Goal: Task Accomplishment & Management: Use online tool/utility

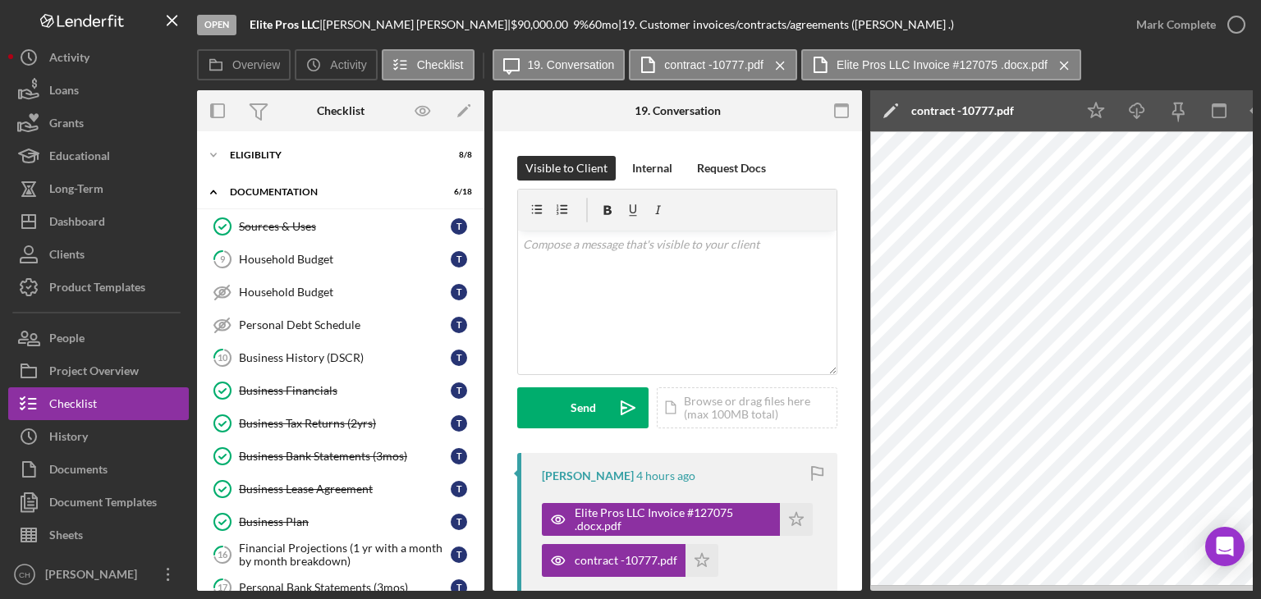
scroll to position [556, 0]
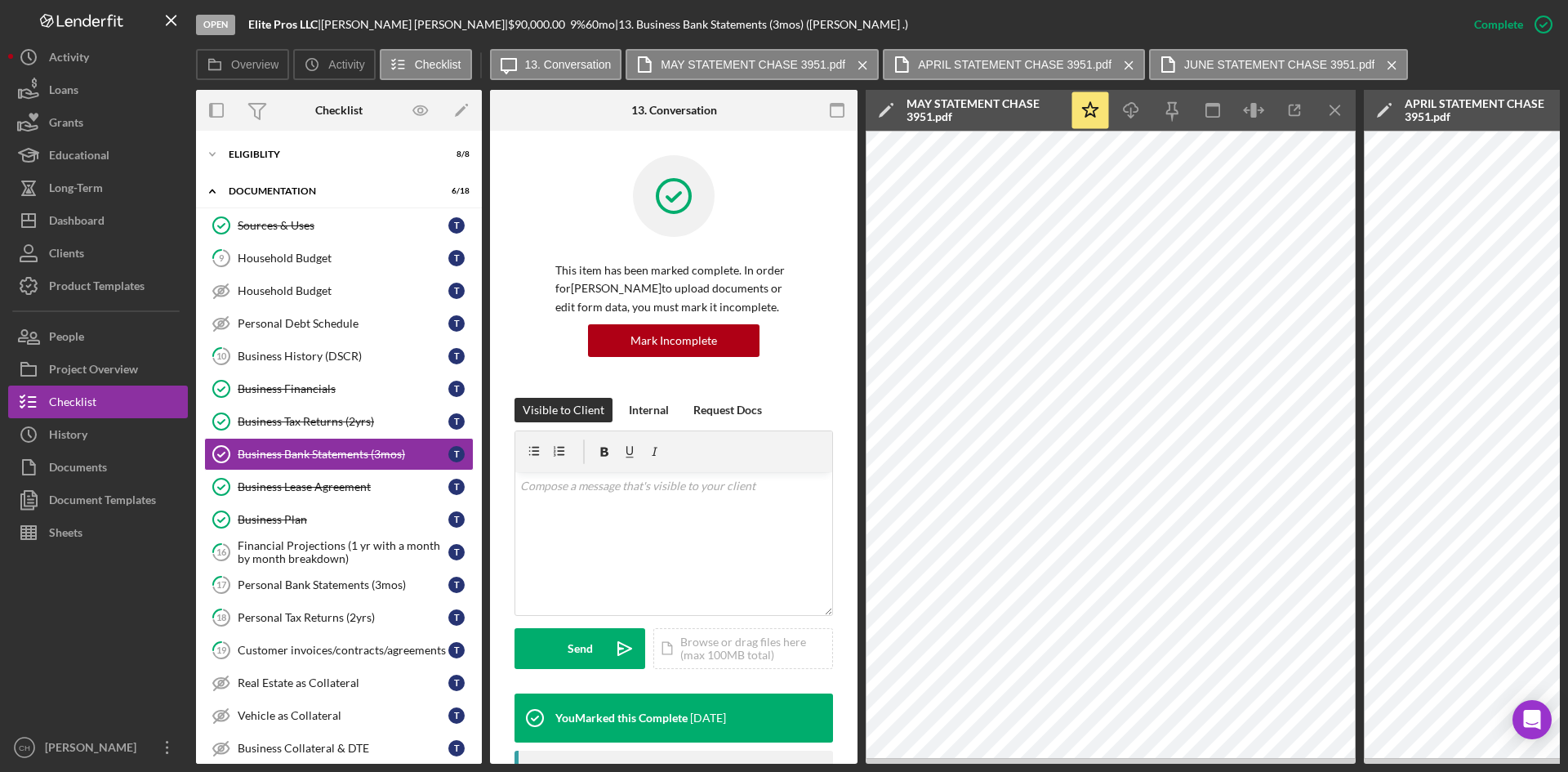
scroll to position [245, 0]
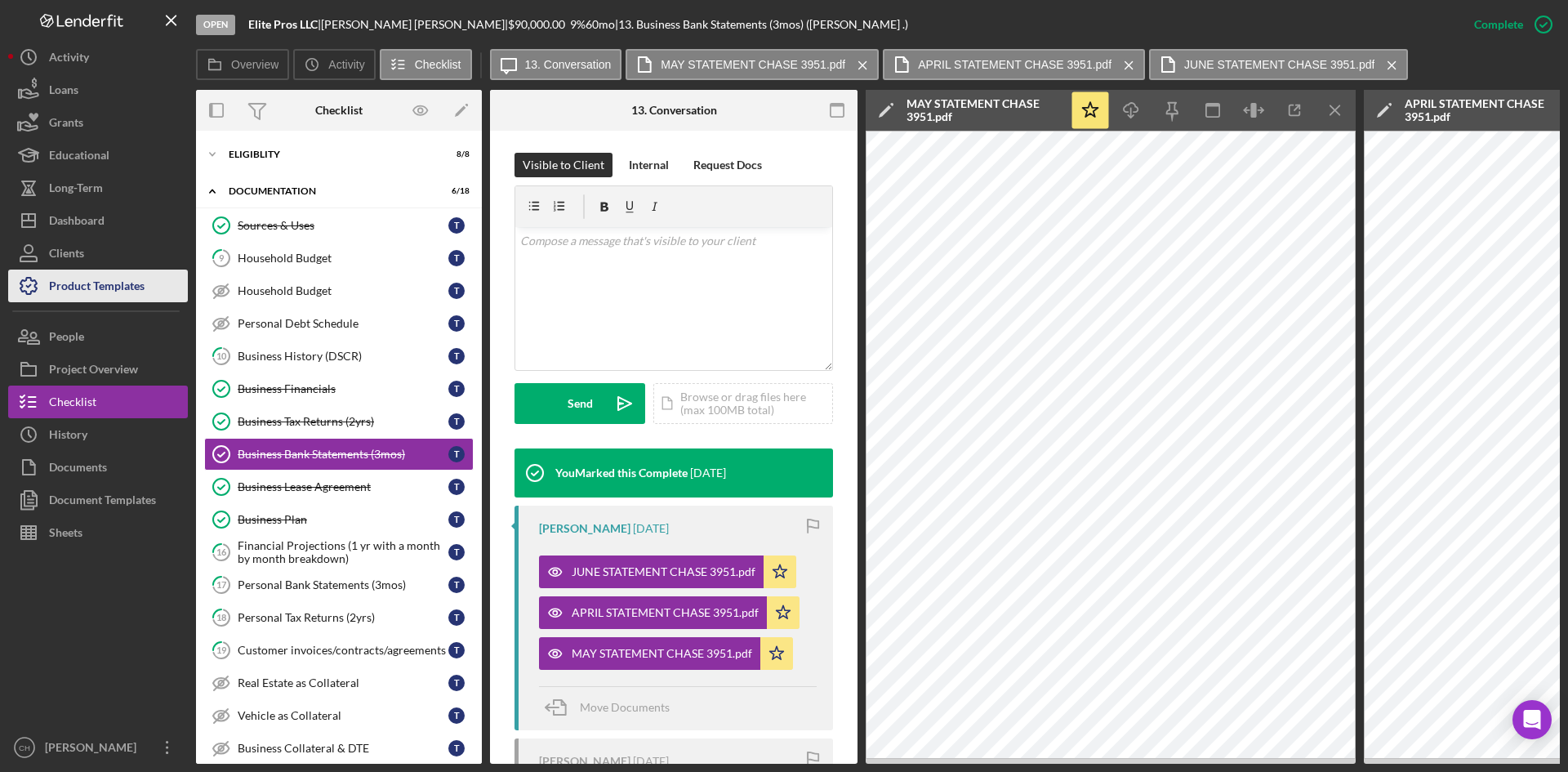
drag, startPoint x: 60, startPoint y: 335, endPoint x: 58, endPoint y: 276, distance: 59.0
click at [60, 335] on div "People" at bounding box center [66, 338] width 35 height 37
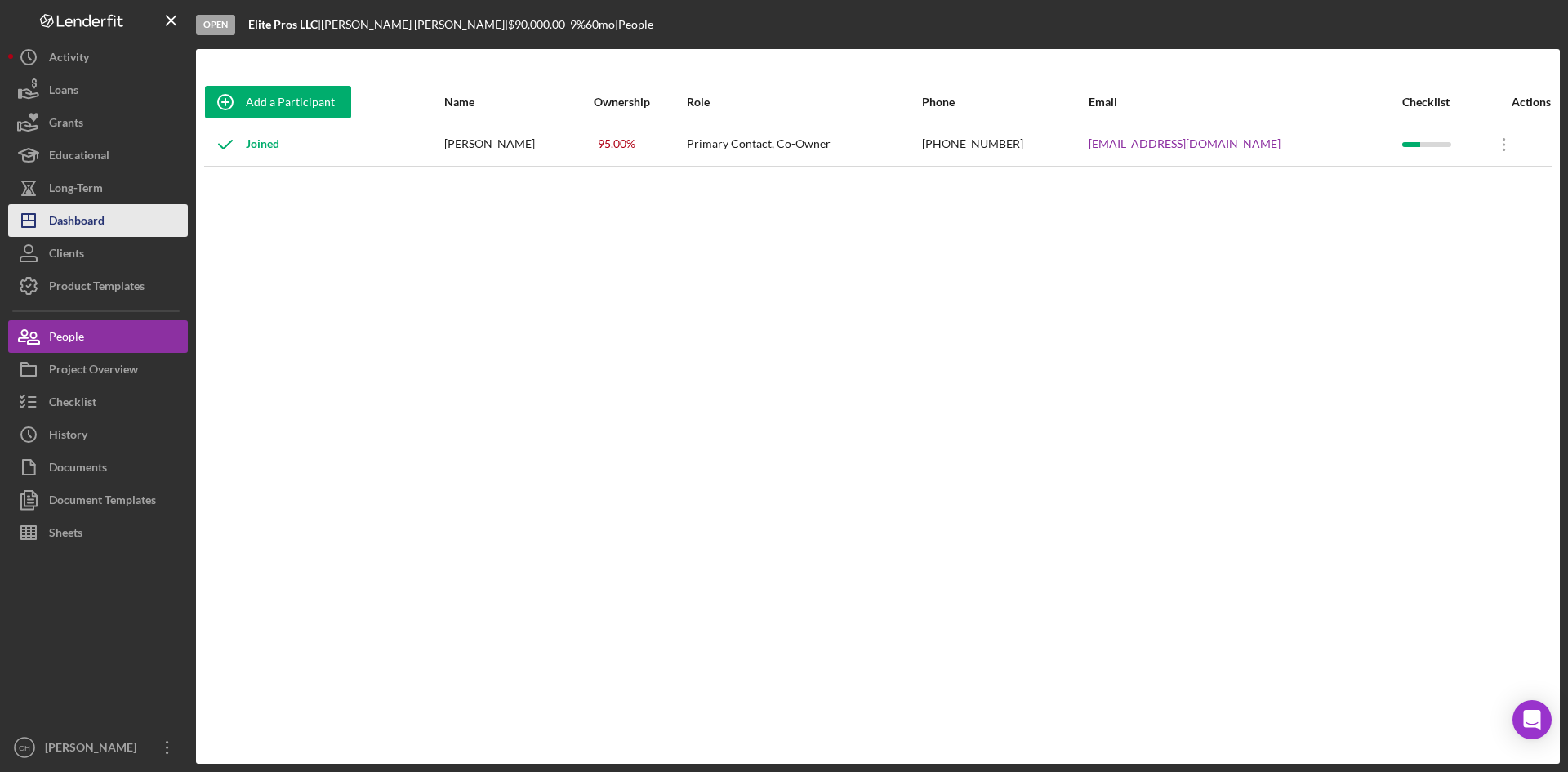
click at [58, 235] on div "Dashboard" at bounding box center [77, 222] width 56 height 37
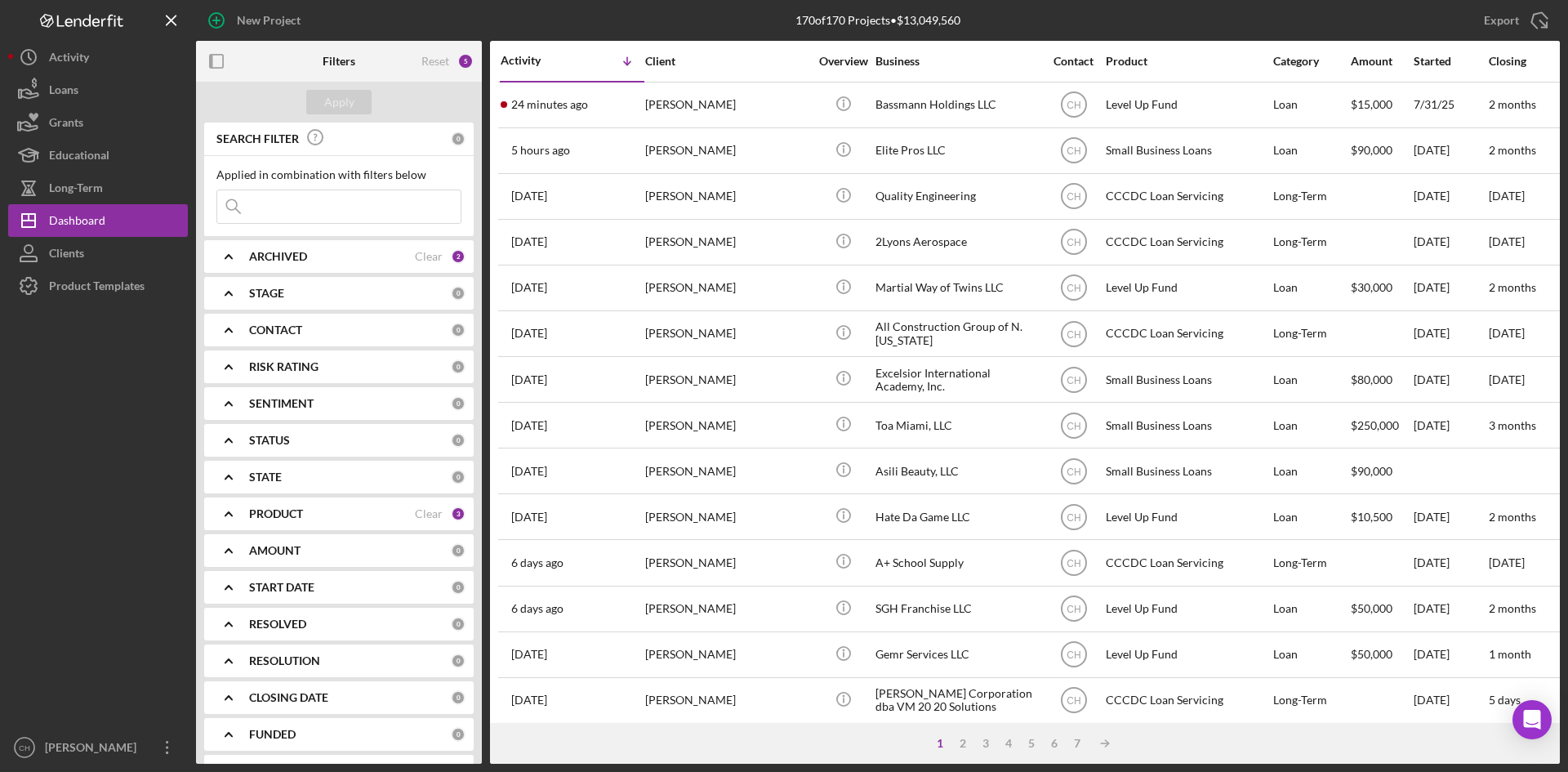
click at [332, 249] on div "ARCHIVED Clear 2" at bounding box center [357, 256] width 217 height 15
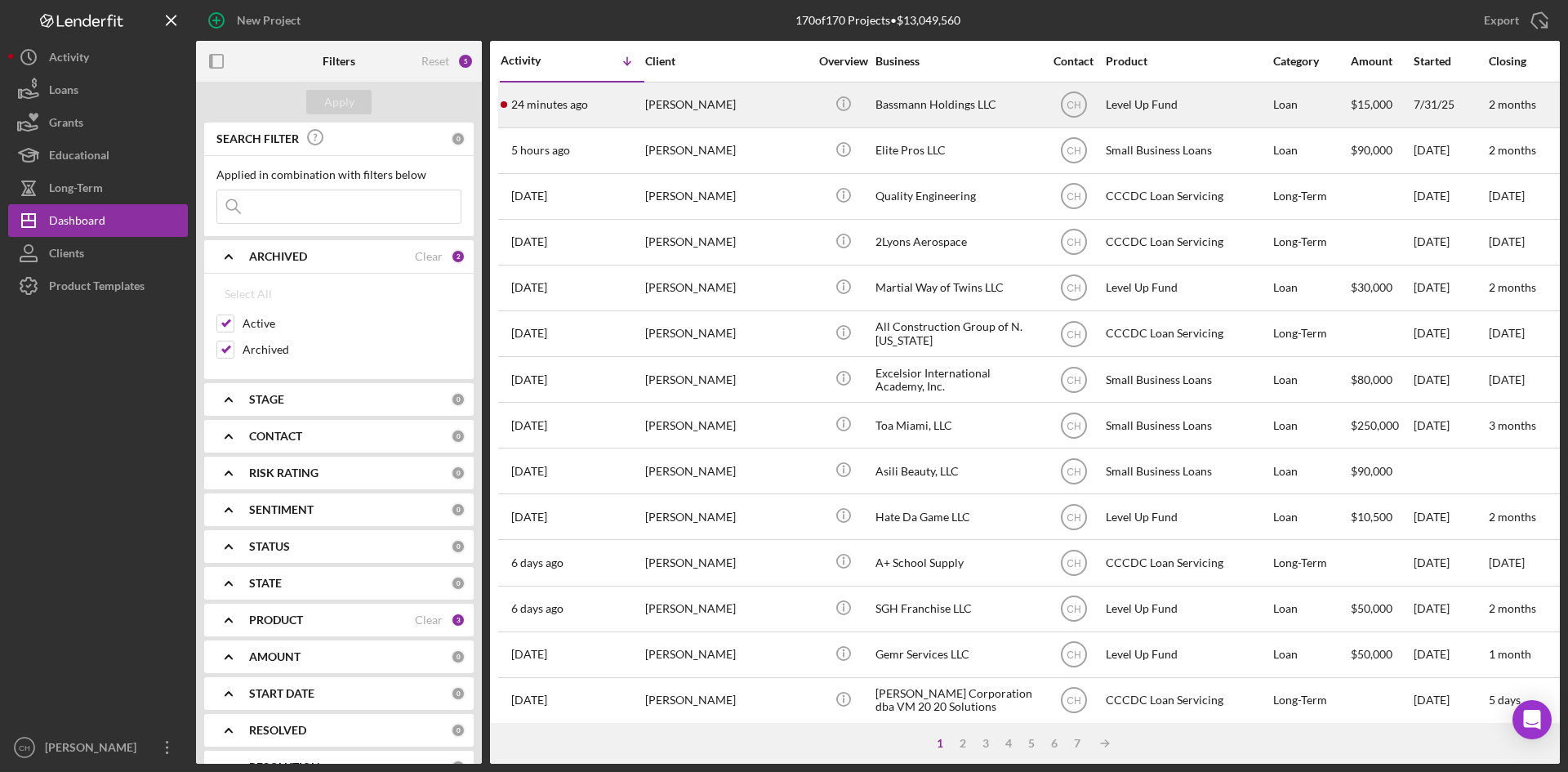
click at [593, 113] on div "24 minutes ago [PERSON_NAME]" at bounding box center [572, 105] width 143 height 44
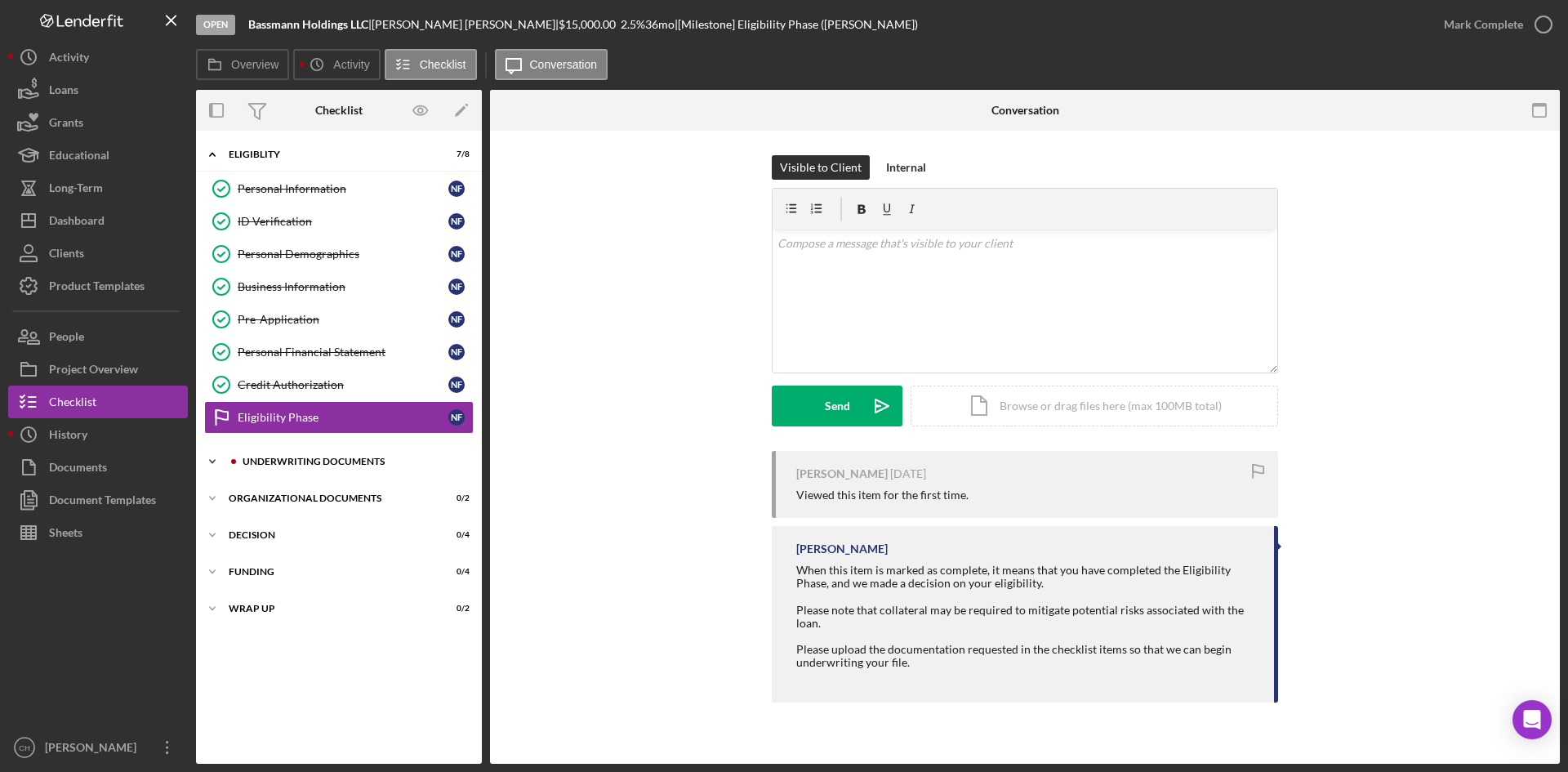
click at [352, 462] on div "Underwriting Documents" at bounding box center [352, 462] width 219 height 10
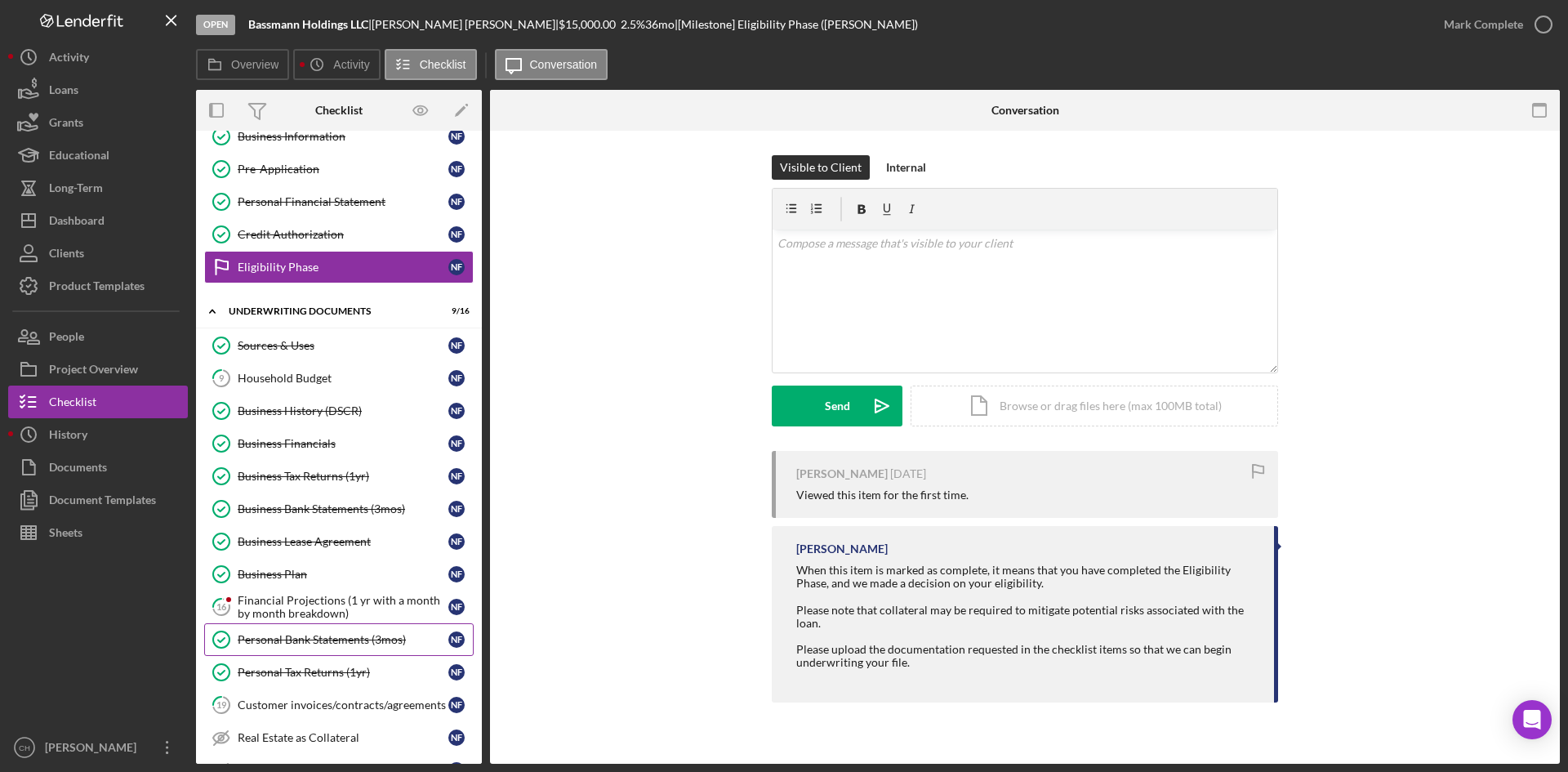
scroll to position [163, 0]
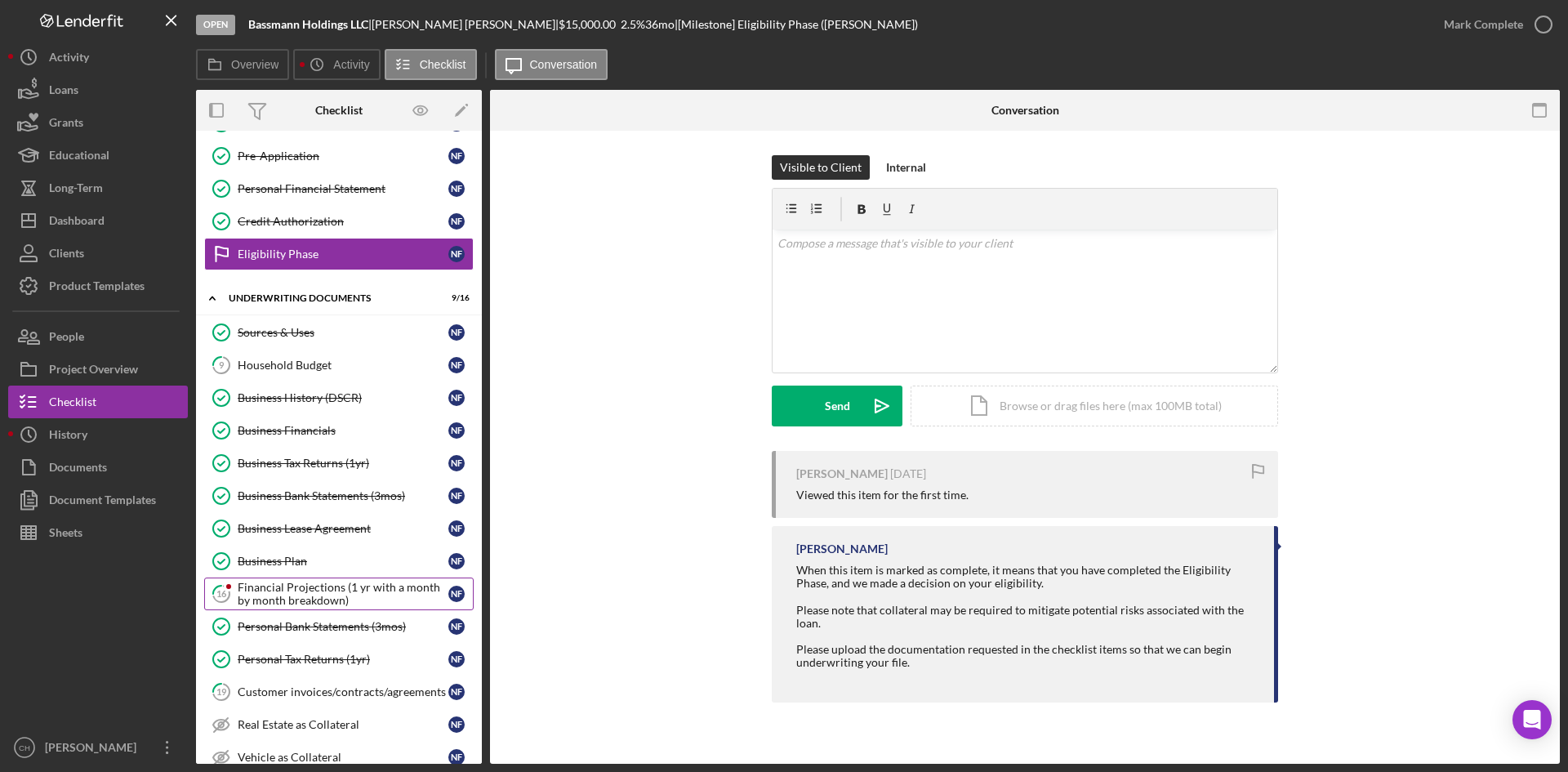
click at [303, 595] on div "Financial Projections (1 yr with a month by month breakdown)" at bounding box center [343, 594] width 211 height 26
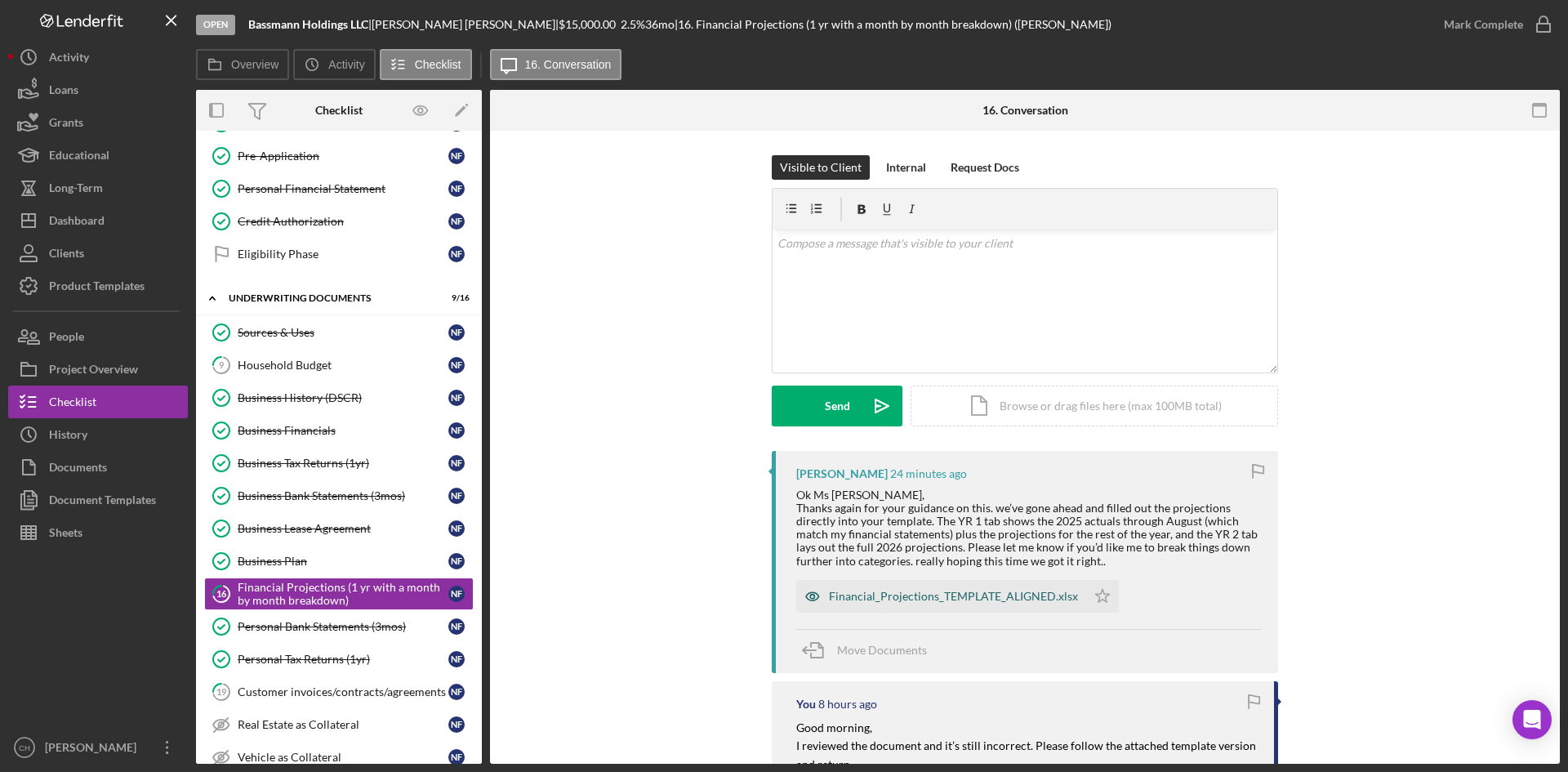
click at [913, 595] on div "Financial_Projections_TEMPLATE_ALIGNED.xlsx" at bounding box center [953, 596] width 249 height 13
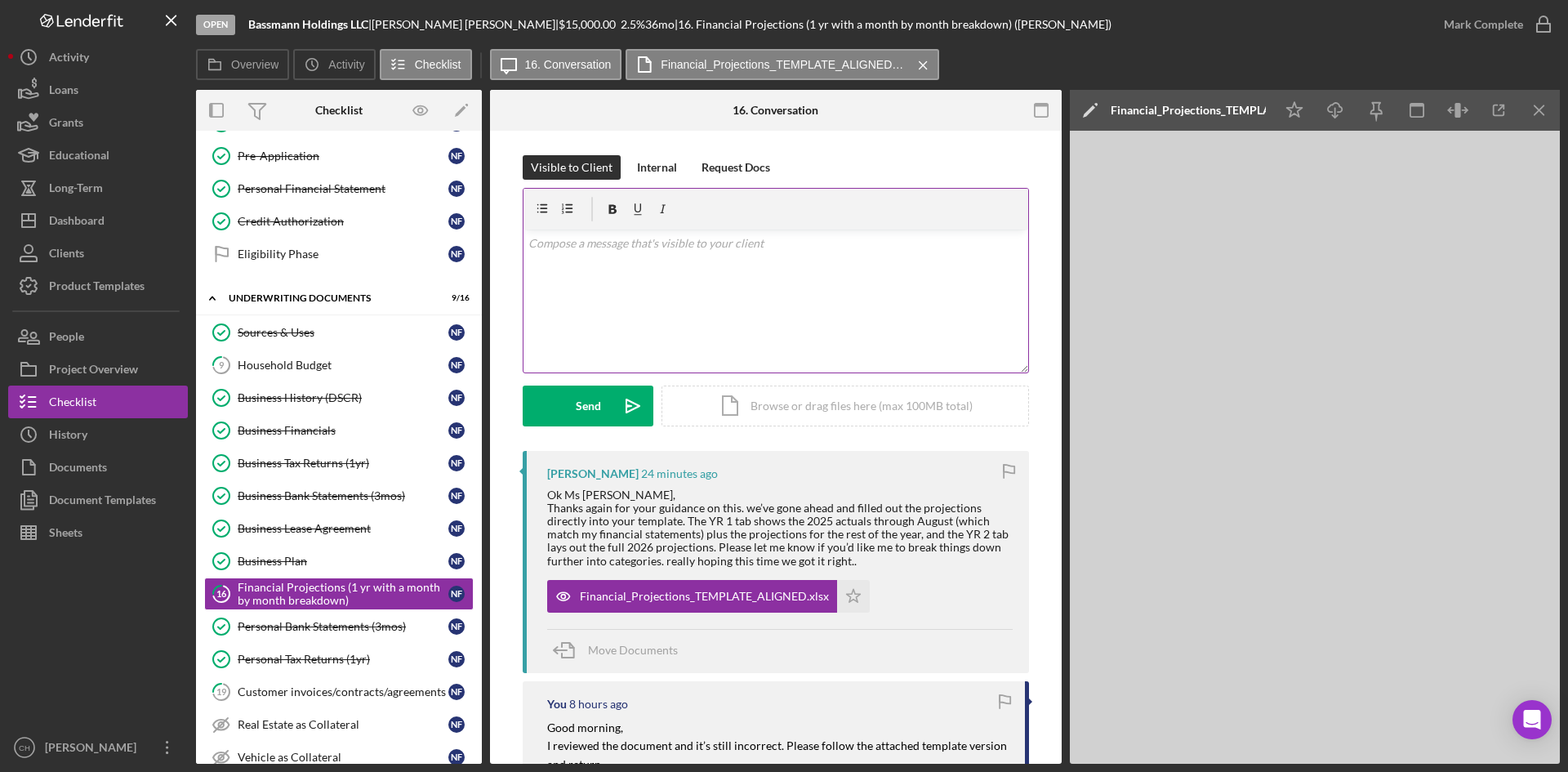
drag, startPoint x: 613, startPoint y: 307, endPoint x: 581, endPoint y: 290, distance: 36.2
click at [606, 303] on div "v Color teal Color pink Remove color Add row above Add row below Add column bef…" at bounding box center [775, 301] width 504 height 143
click at [76, 339] on div "People" at bounding box center [66, 338] width 35 height 37
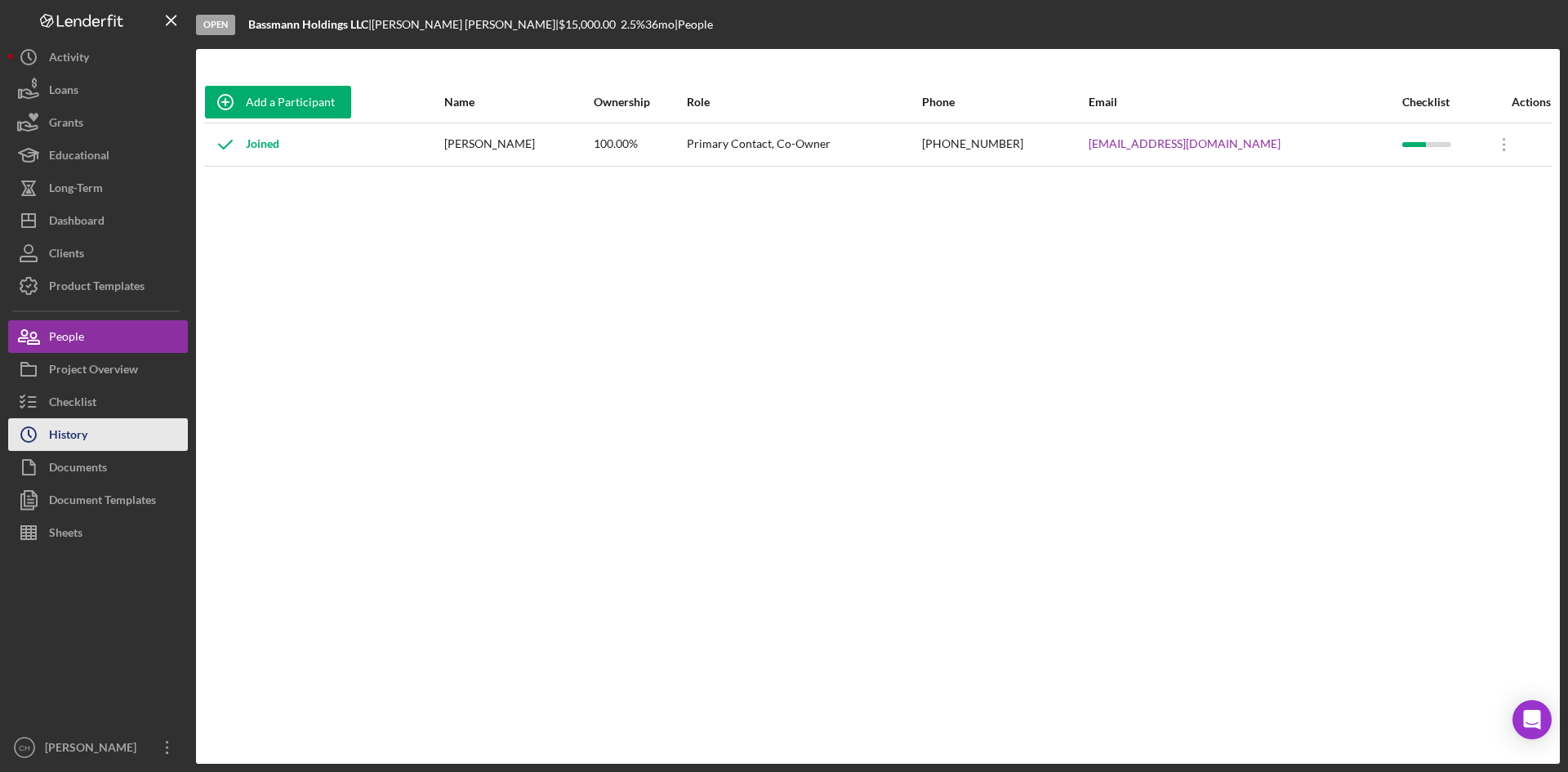
click at [130, 427] on button "Icon/History History" at bounding box center [98, 434] width 180 height 33
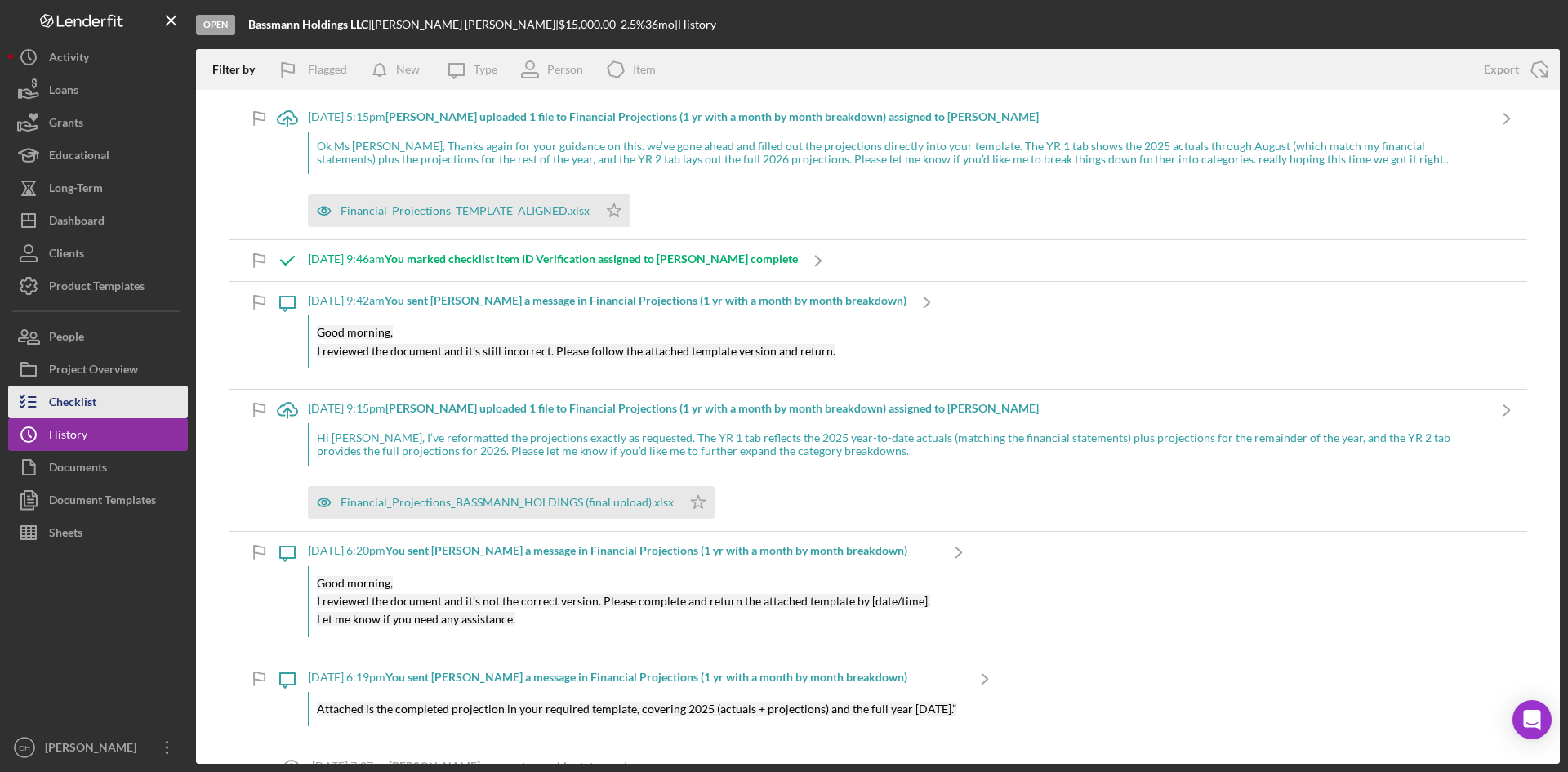
click at [124, 406] on button "Checklist" at bounding box center [98, 401] width 180 height 33
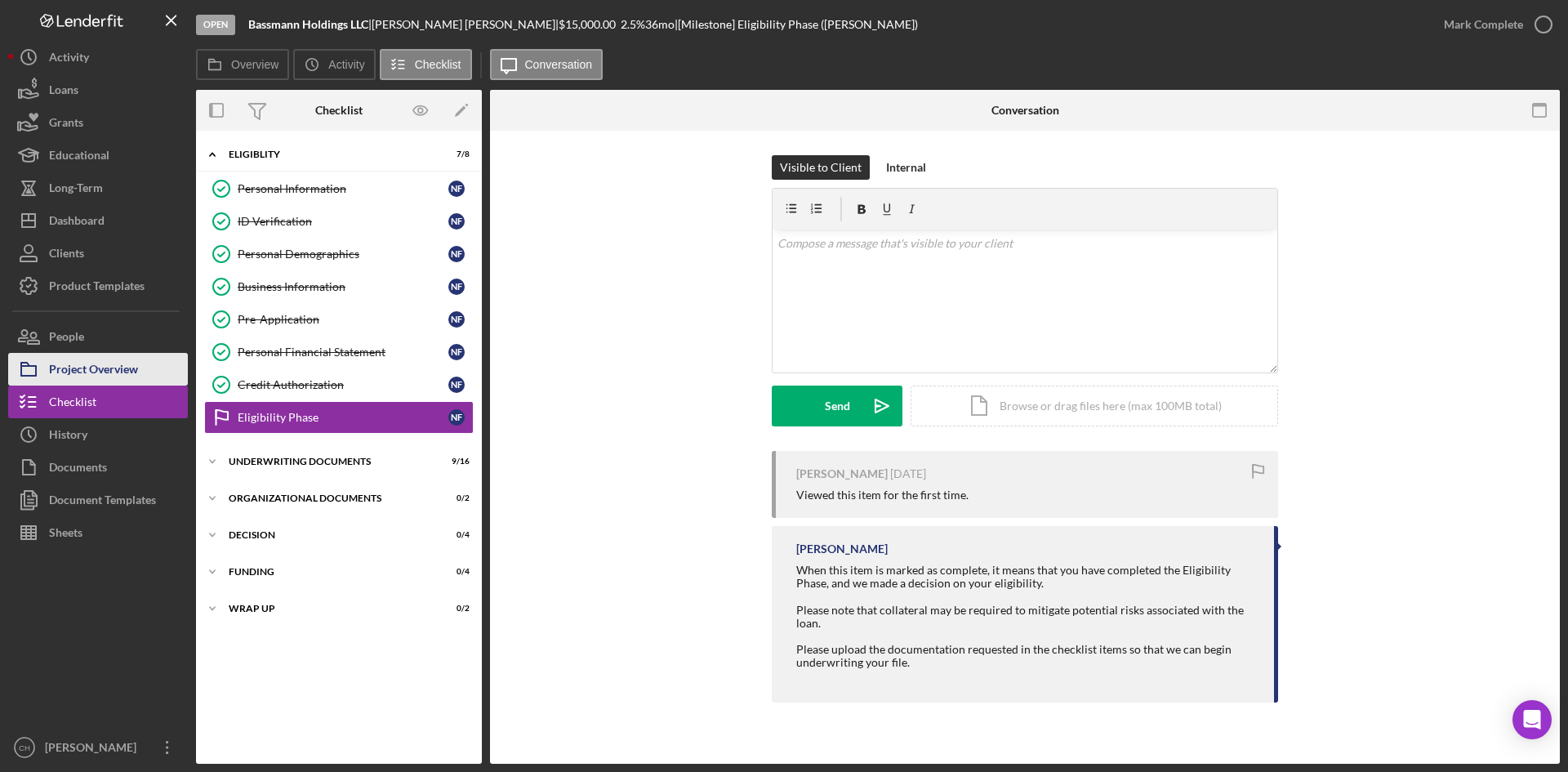
click at [102, 369] on div "Project Overview" at bounding box center [93, 371] width 89 height 37
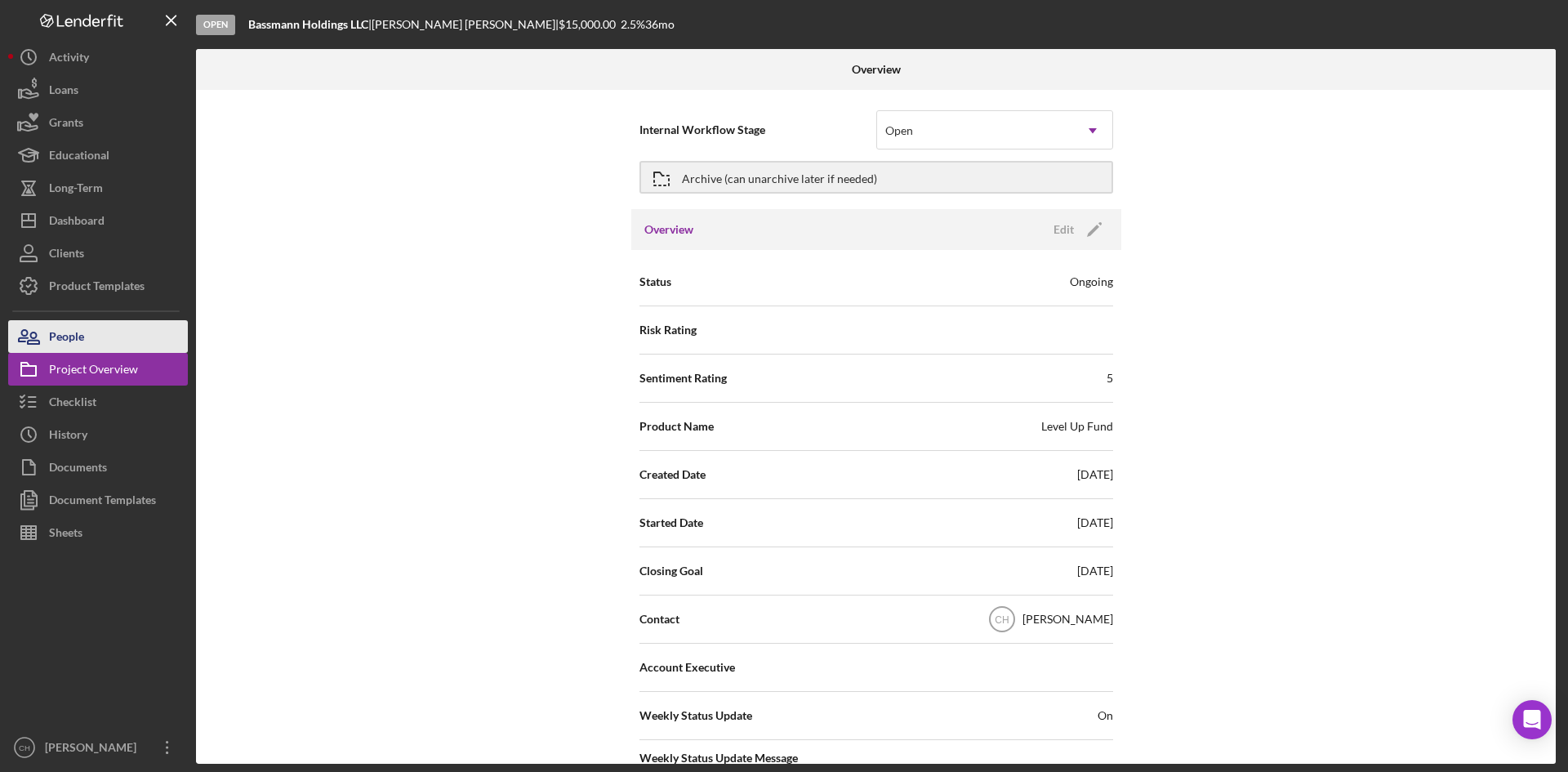
click at [75, 331] on div "People" at bounding box center [66, 338] width 35 height 37
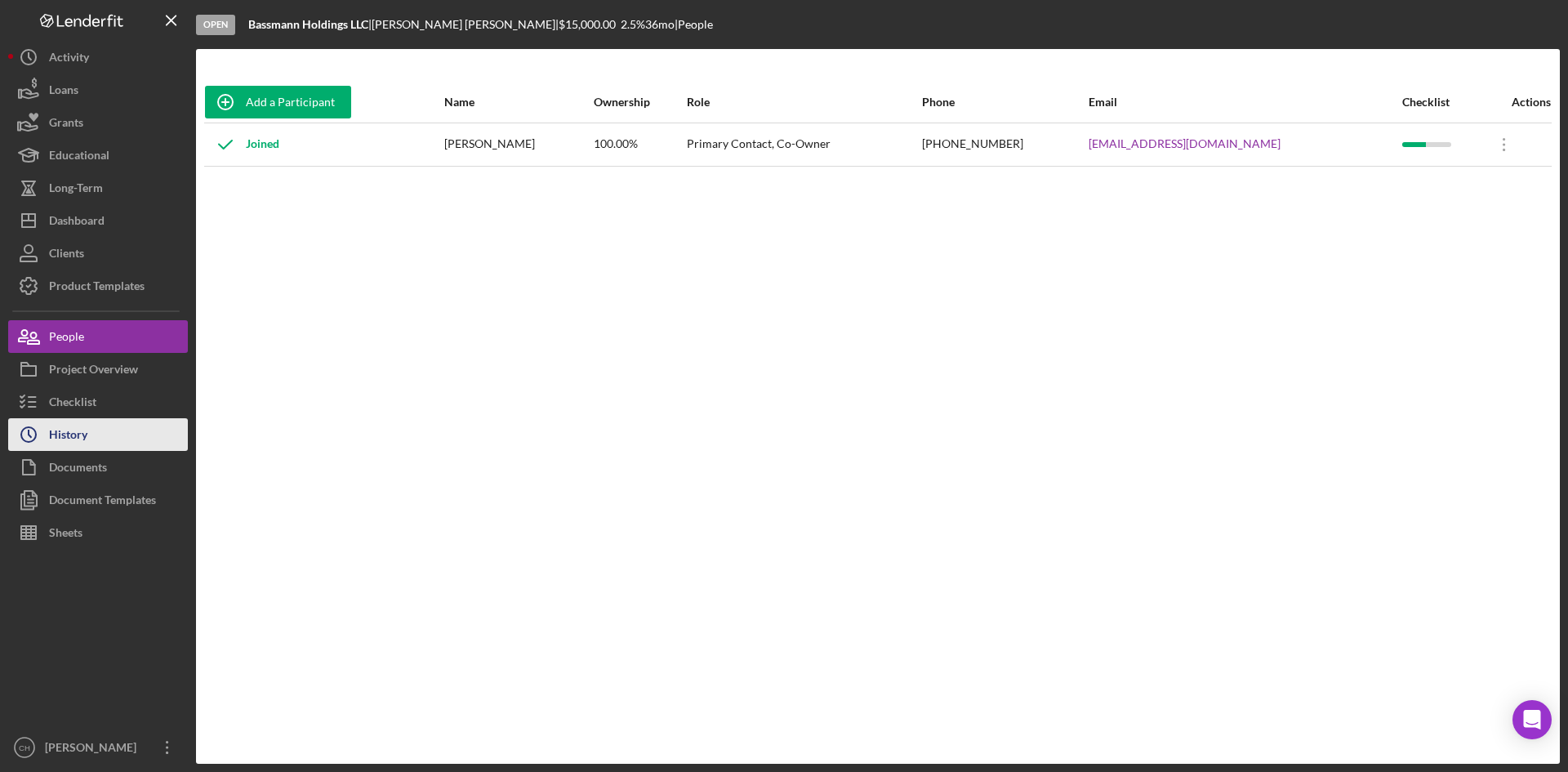
click at [112, 431] on button "Icon/History History" at bounding box center [98, 434] width 180 height 33
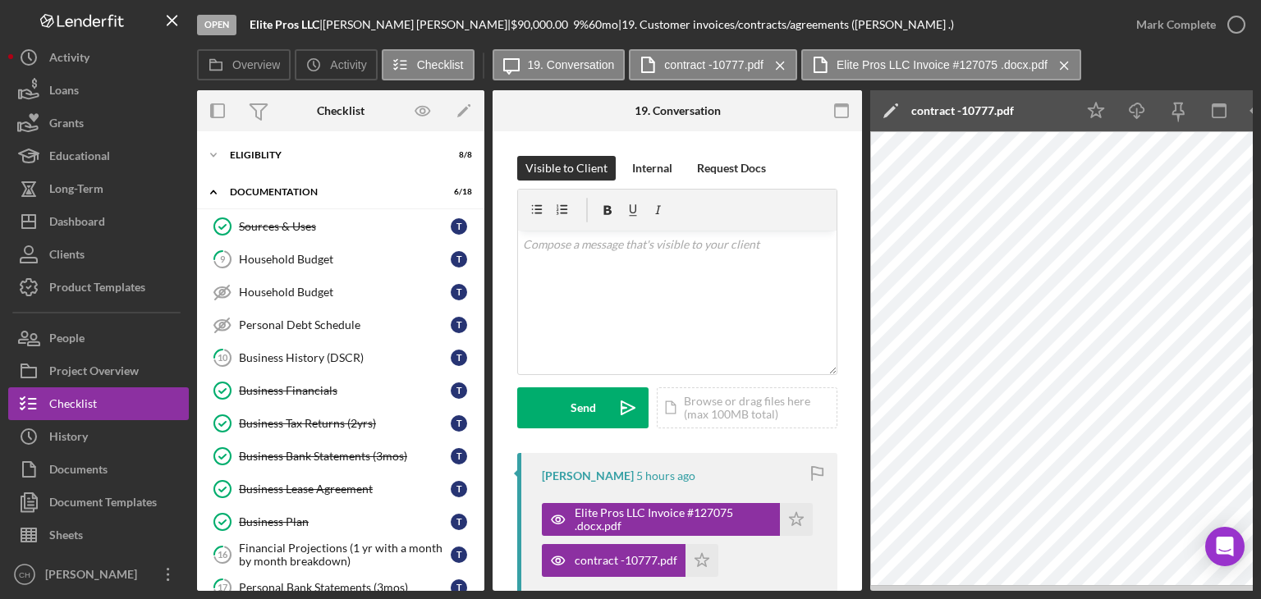
scroll to position [556, 0]
